Goal: Task Accomplishment & Management: Manage account settings

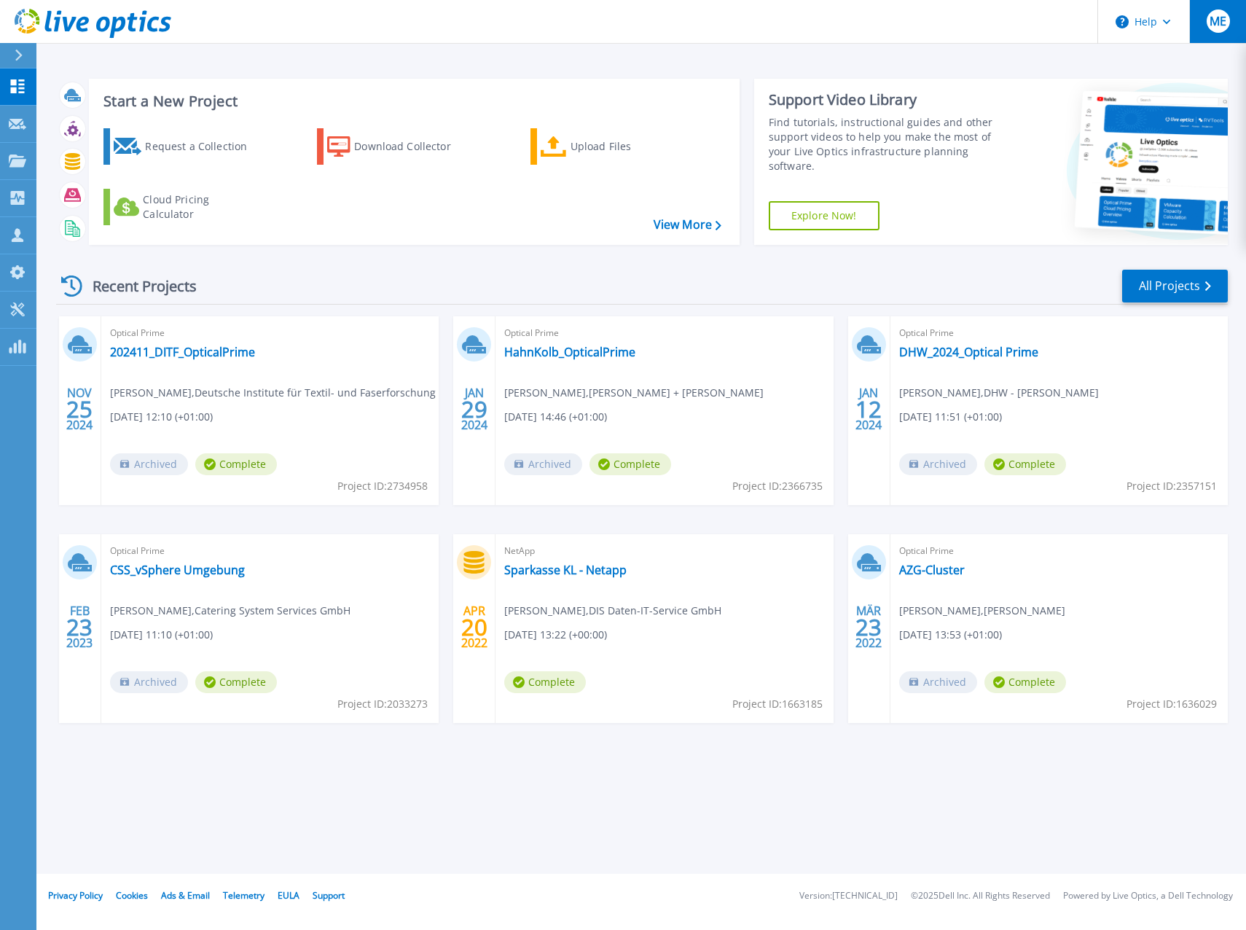
click at [1226, 34] on button "ME" at bounding box center [1217, 21] width 57 height 43
drag, startPoint x: 329, startPoint y: 39, endPoint x: 434, endPoint y: 45, distance: 105.8
click at [329, 39] on header "Help ME Vertriebspartner-Teammitglied [PERSON_NAME] [PERSON_NAME][EMAIL_ADDRESS…" at bounding box center [623, 22] width 1246 height 44
click at [1217, 26] on span "ME" at bounding box center [1218, 21] width 17 height 12
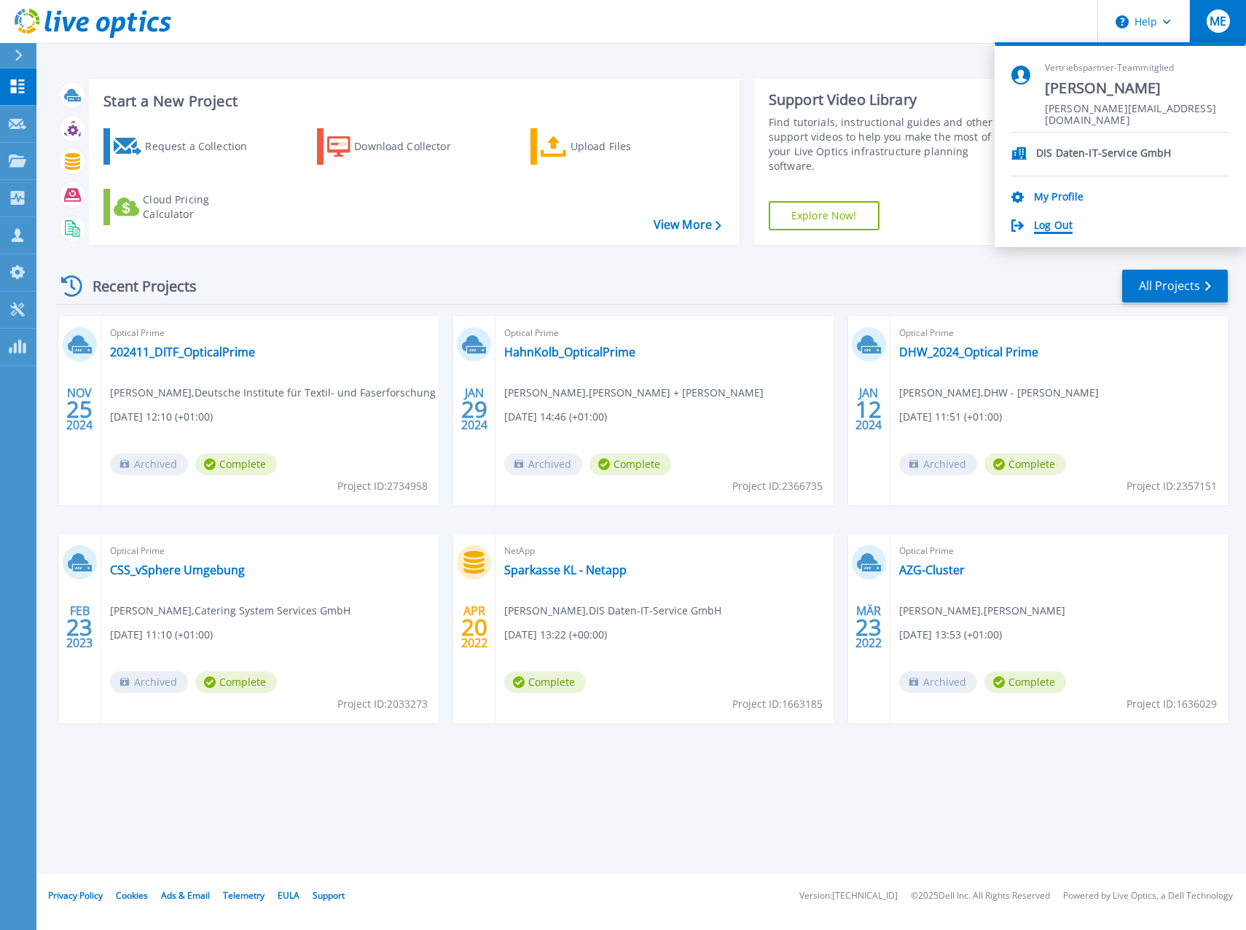
click at [1060, 229] on link "Log Out" at bounding box center [1053, 226] width 39 height 14
